Goal: Information Seeking & Learning: Learn about a topic

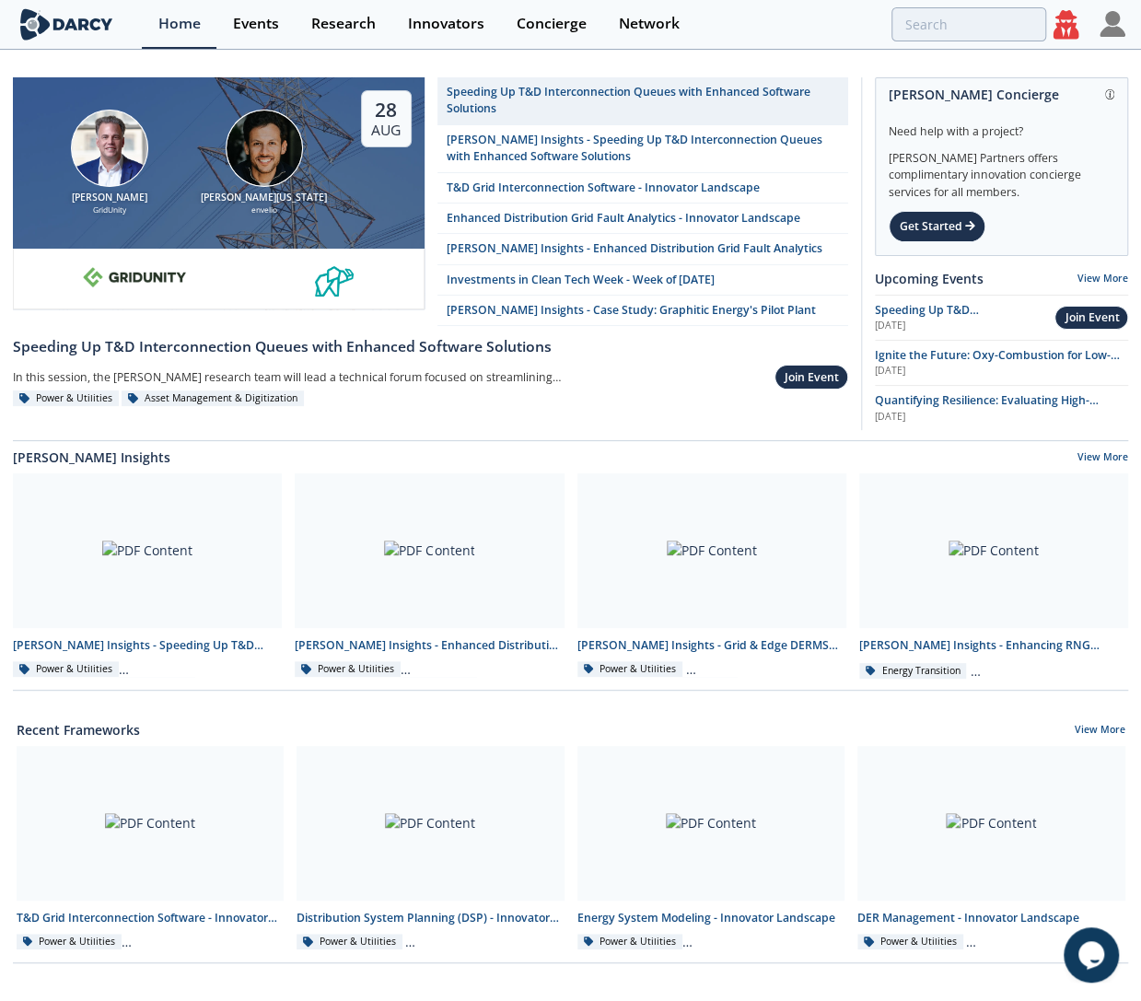
click at [285, 153] on img at bounding box center [264, 148] width 77 height 77
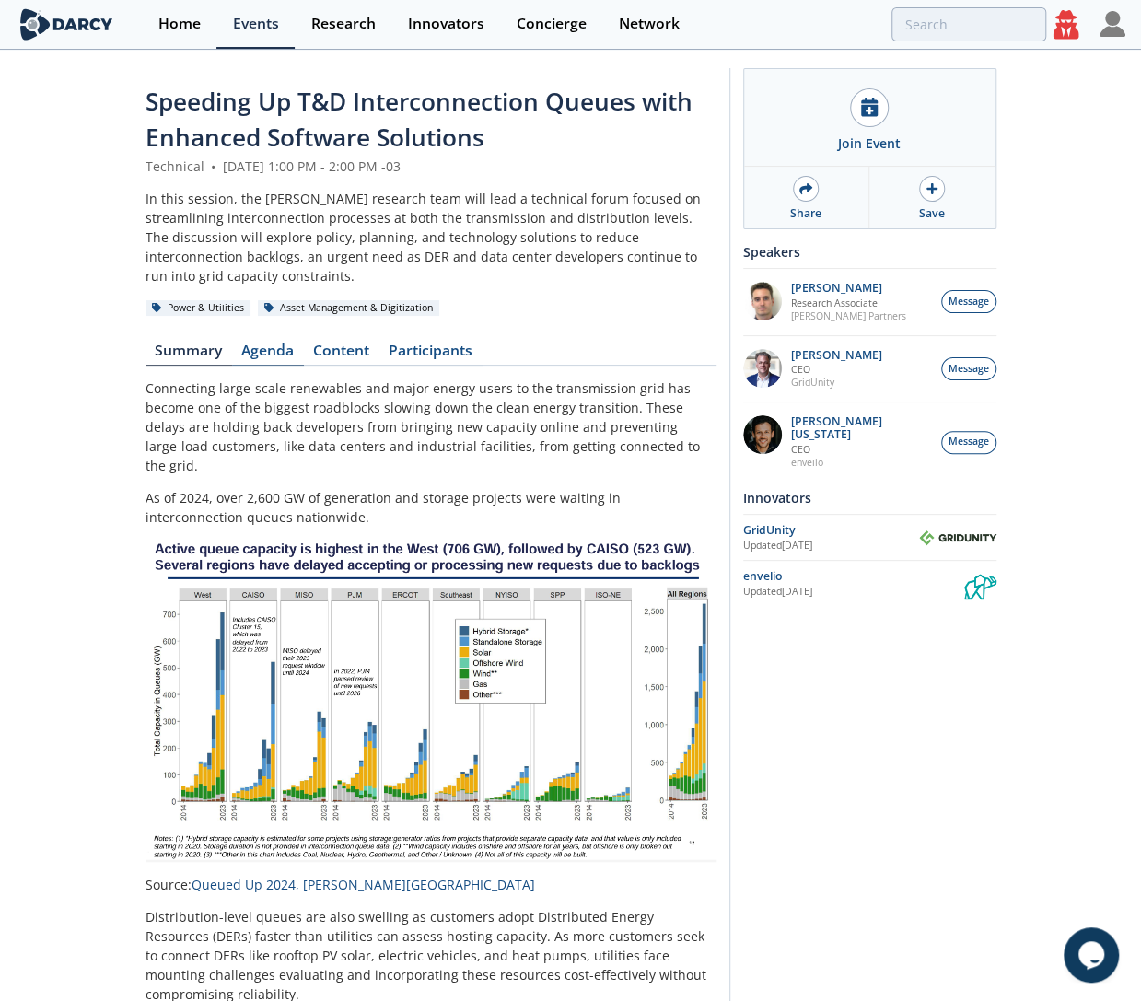
click at [268, 343] on link "Agenda" at bounding box center [268, 354] width 72 height 22
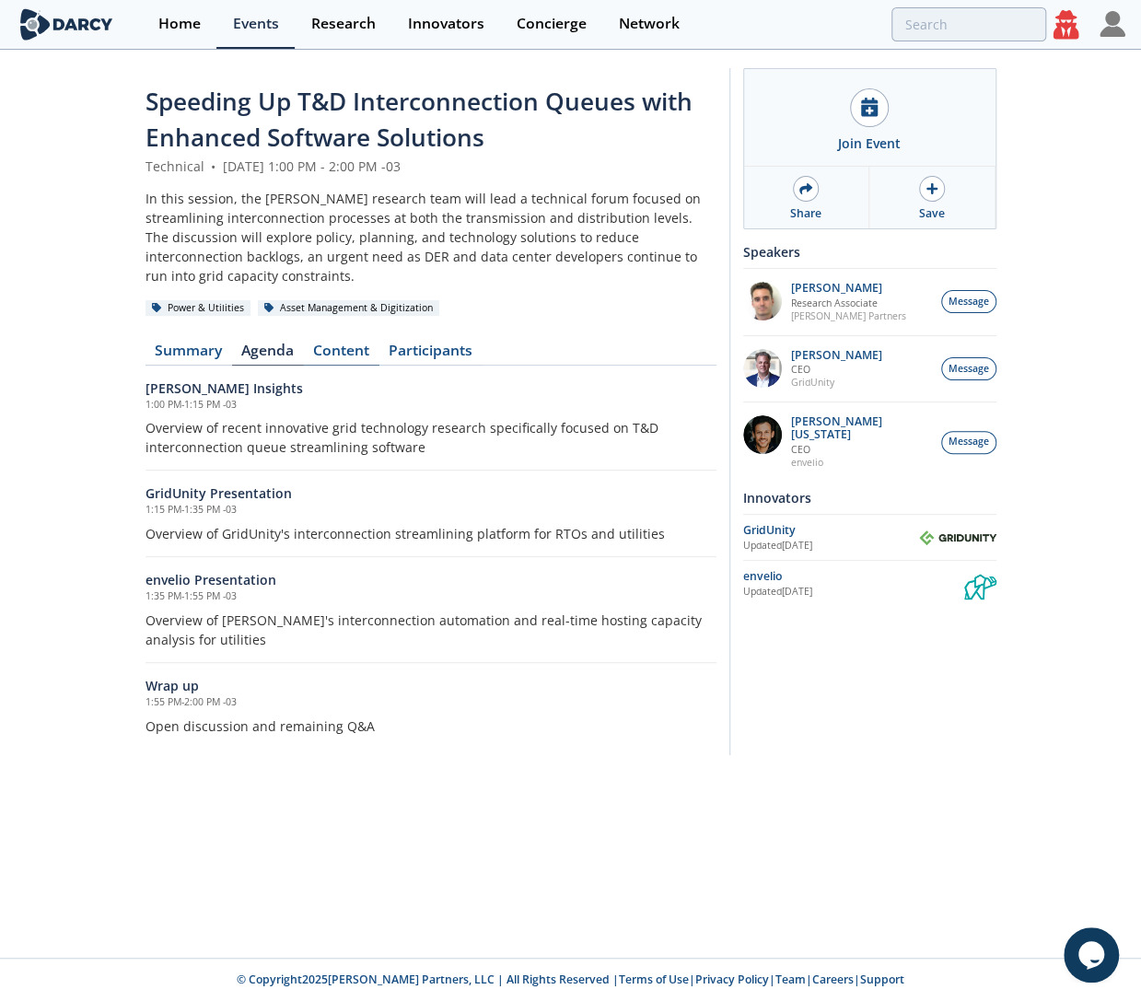
click at [336, 343] on link "Content" at bounding box center [341, 354] width 75 height 22
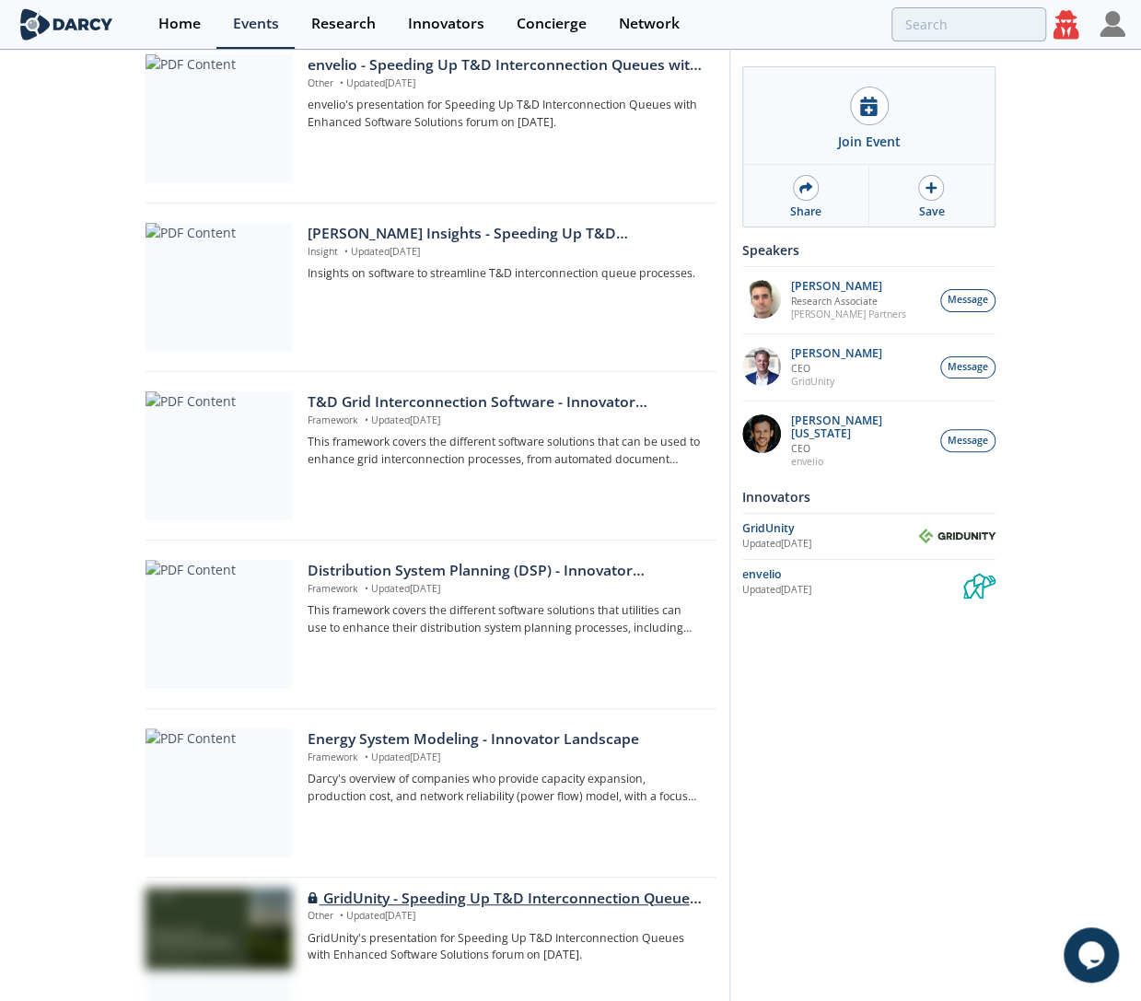
scroll to position [409, 0]
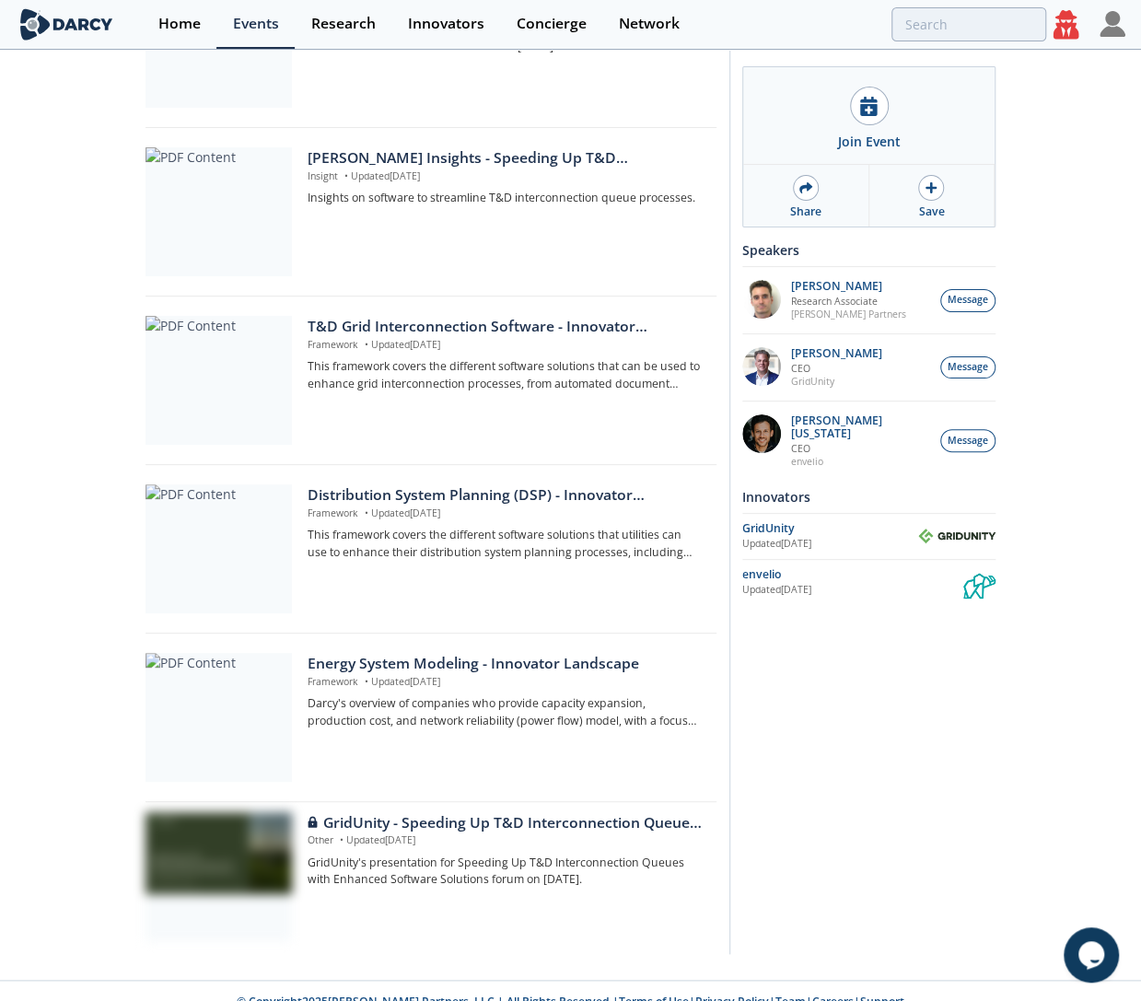
click at [1060, 24] on icon at bounding box center [1066, 24] width 26 height 29
